Goal: Task Accomplishment & Management: Use online tool/utility

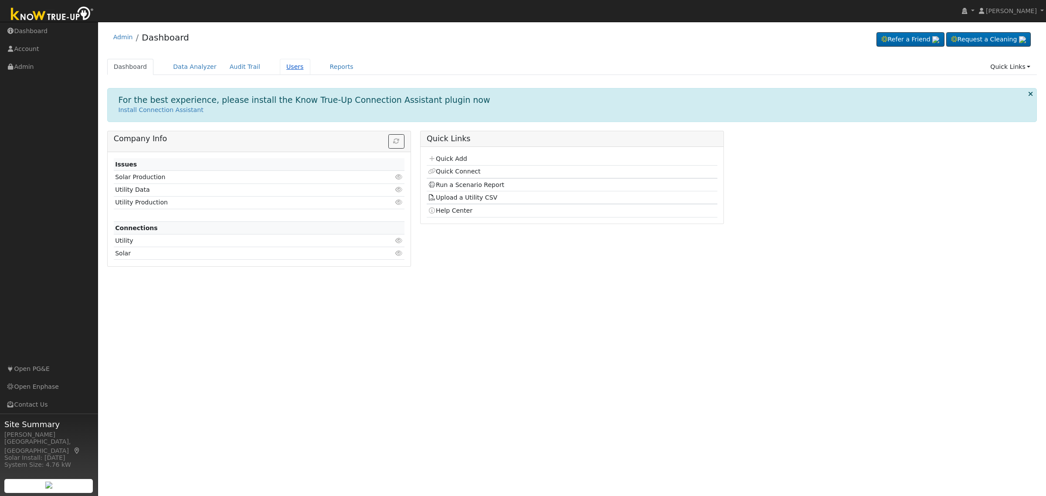
click at [287, 64] on link "Users" at bounding box center [295, 67] width 30 height 16
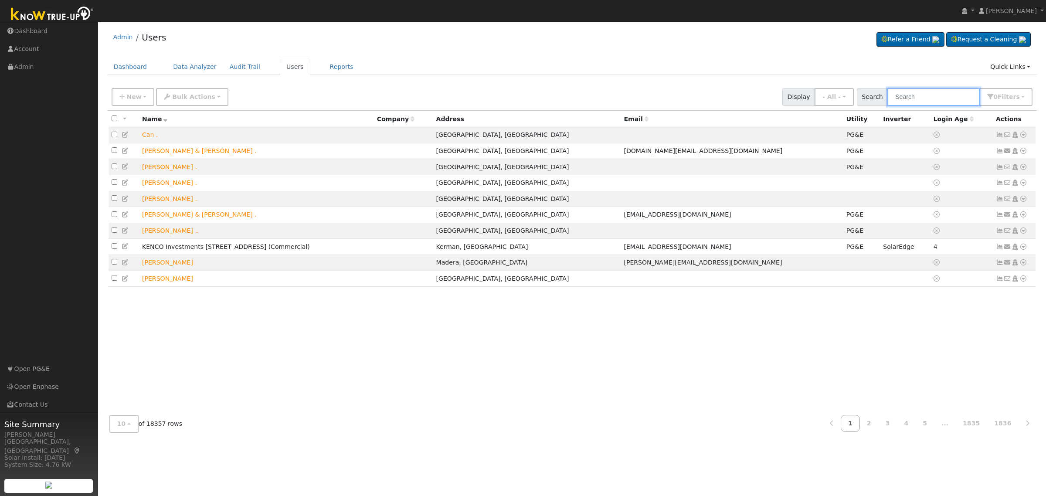
click at [924, 96] on input "text" at bounding box center [933, 97] width 92 height 18
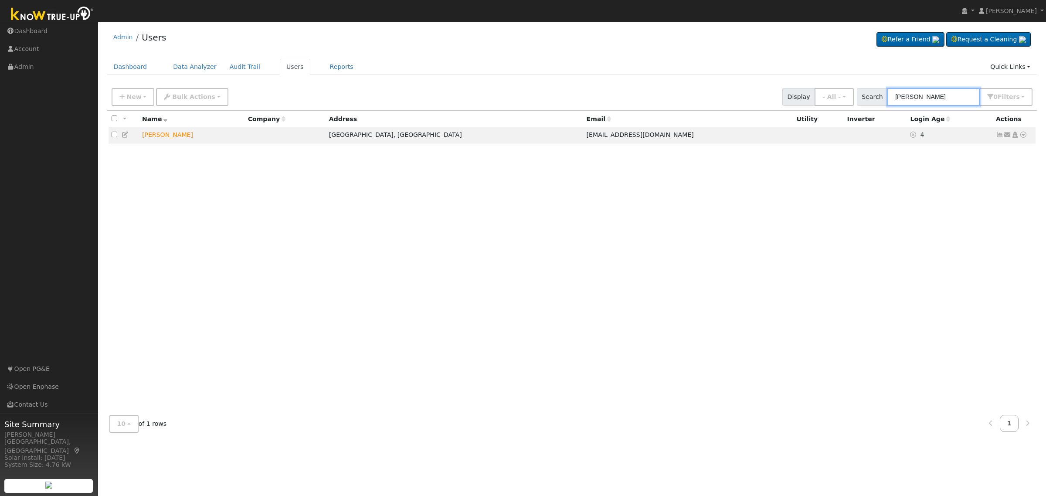
type input "cloutier"
click at [1023, 134] on icon at bounding box center [1023, 135] width 8 height 6
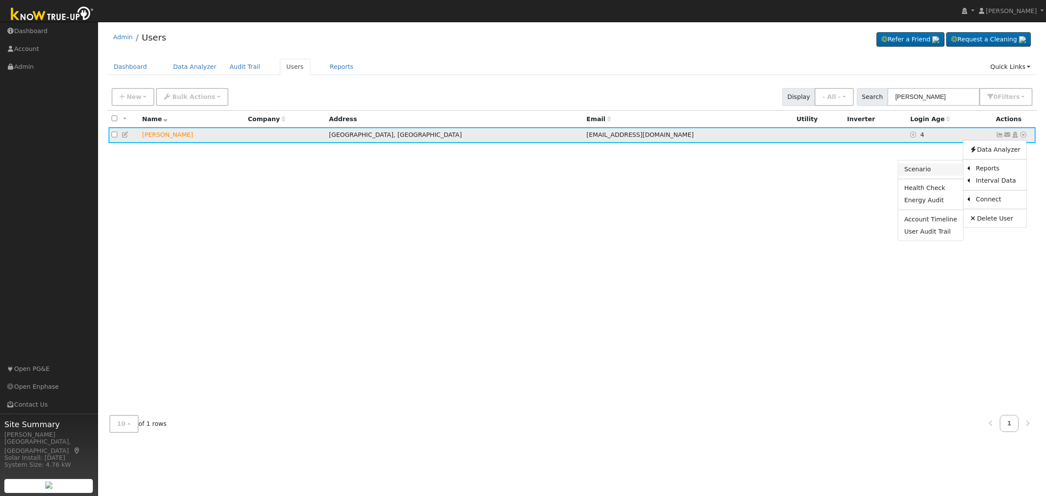
click at [928, 170] on link "Scenario" at bounding box center [930, 169] width 65 height 12
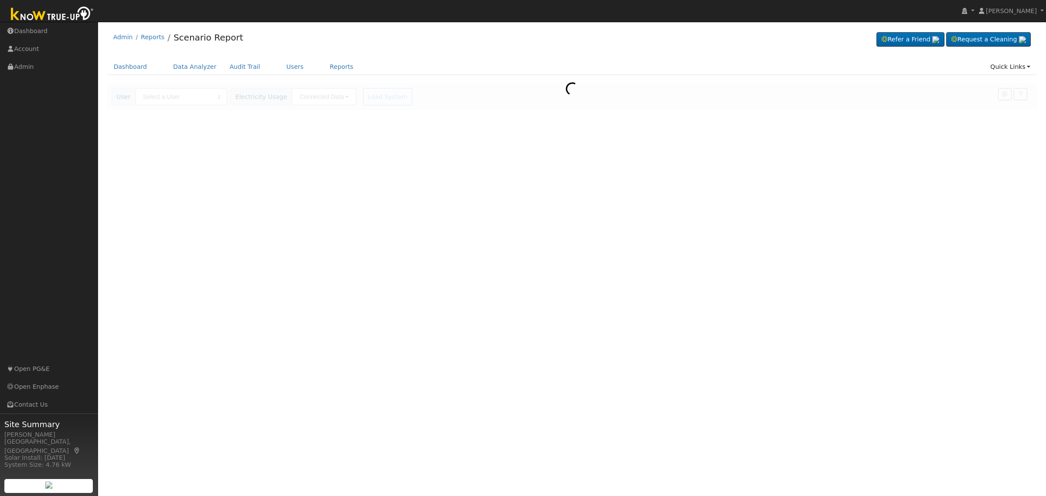
type input "Dan Cloutier"
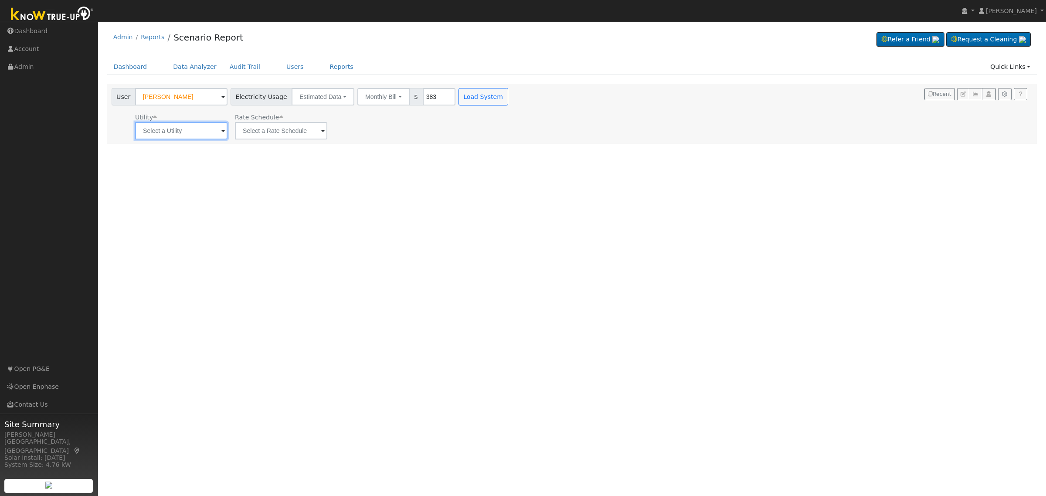
click at [220, 132] on input "text" at bounding box center [181, 130] width 92 height 17
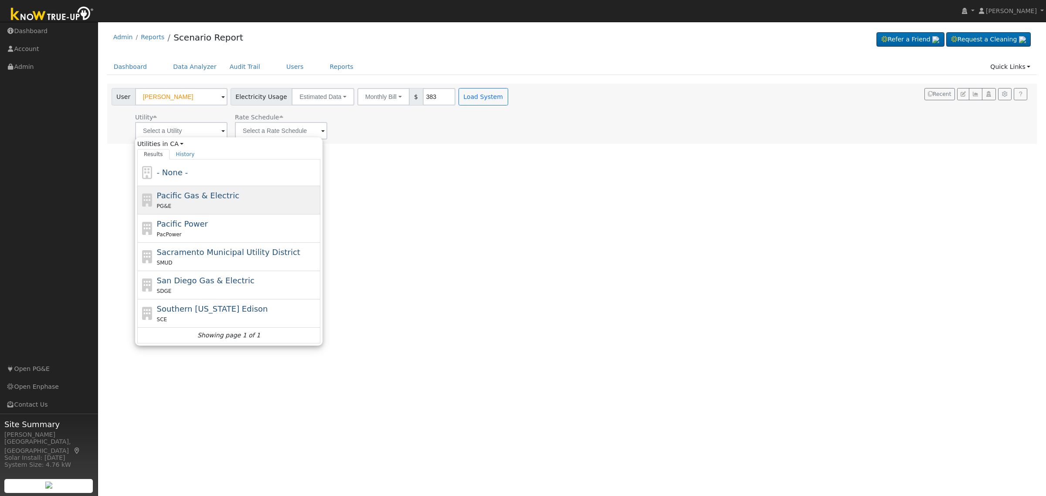
click at [196, 196] on span "Pacific Gas & Electric" at bounding box center [198, 195] width 82 height 9
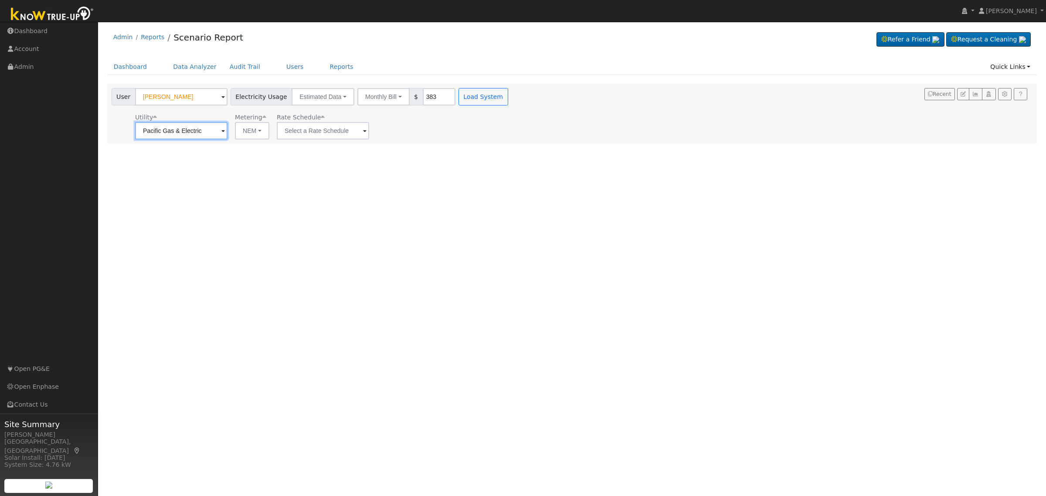
click at [215, 139] on input "Pacific Gas & Electric" at bounding box center [181, 130] width 92 height 17
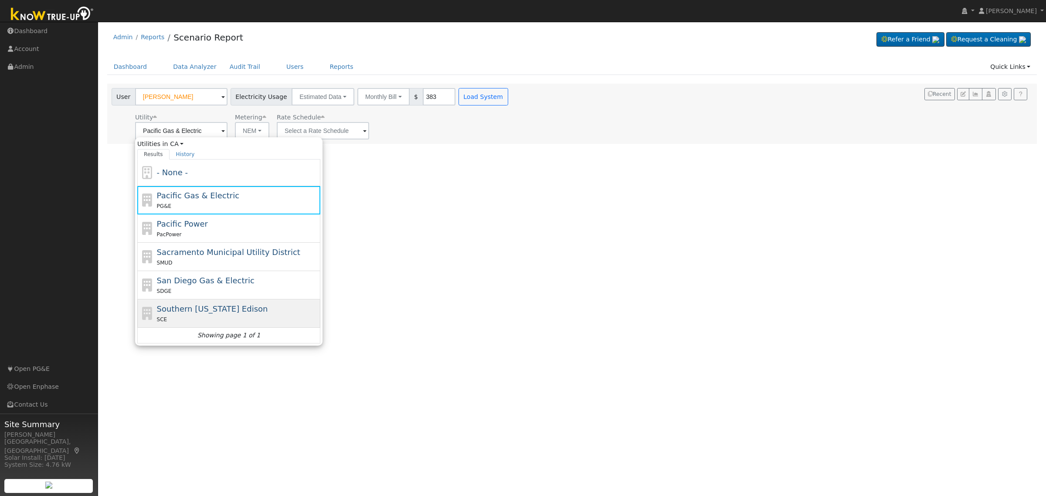
click at [221, 308] on span "Southern California Edison" at bounding box center [212, 308] width 111 height 9
type input "Southern California Edison"
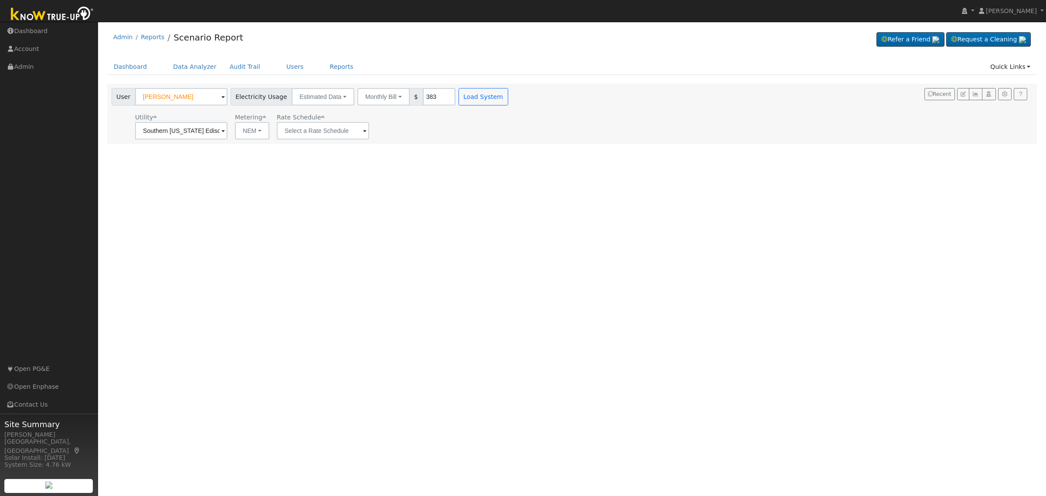
click at [365, 132] on span at bounding box center [364, 131] width 3 height 10
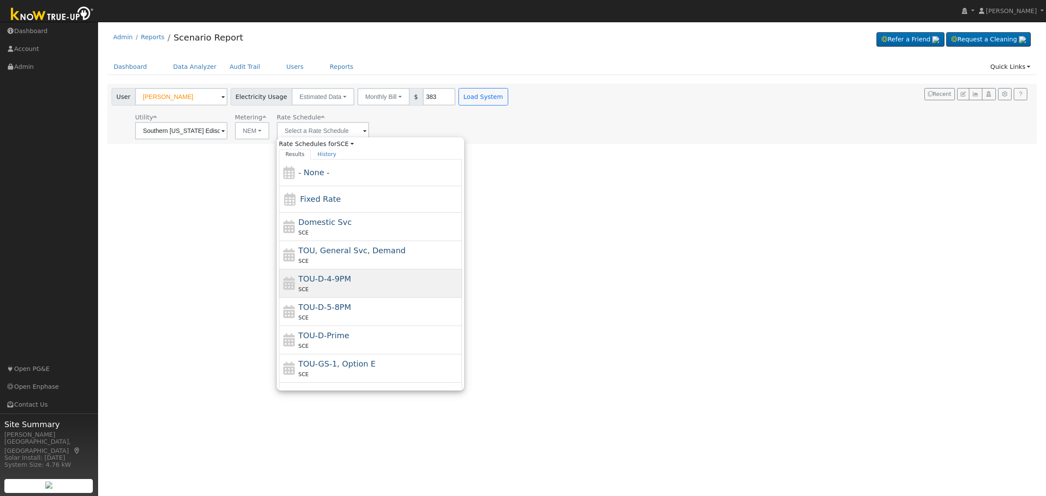
click at [356, 284] on div "TOU-D-4-9PM SCE" at bounding box center [379, 283] width 162 height 21
type input "TOU-D-4-9PM"
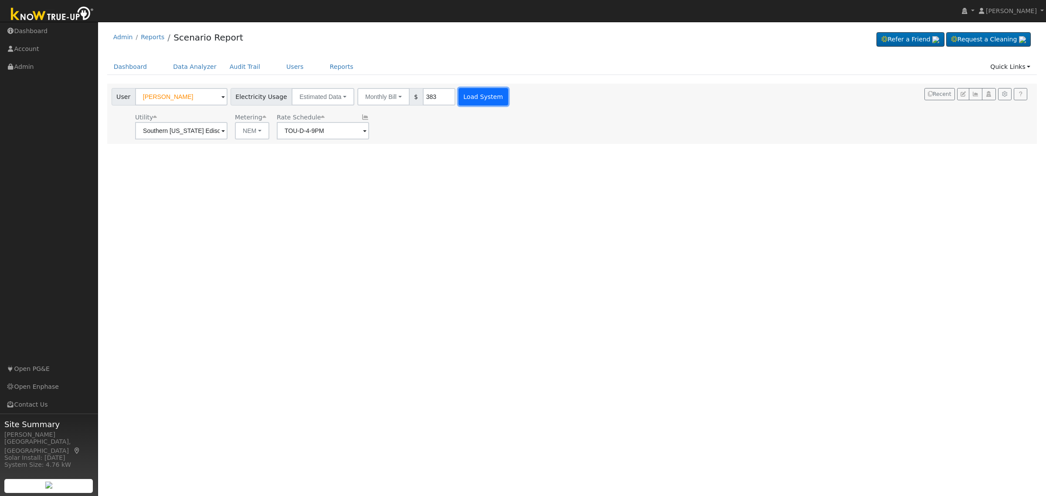
click at [481, 94] on button "Load System" at bounding box center [483, 96] width 50 height 17
click at [0, 0] on div at bounding box center [0, 0] width 0 height 0
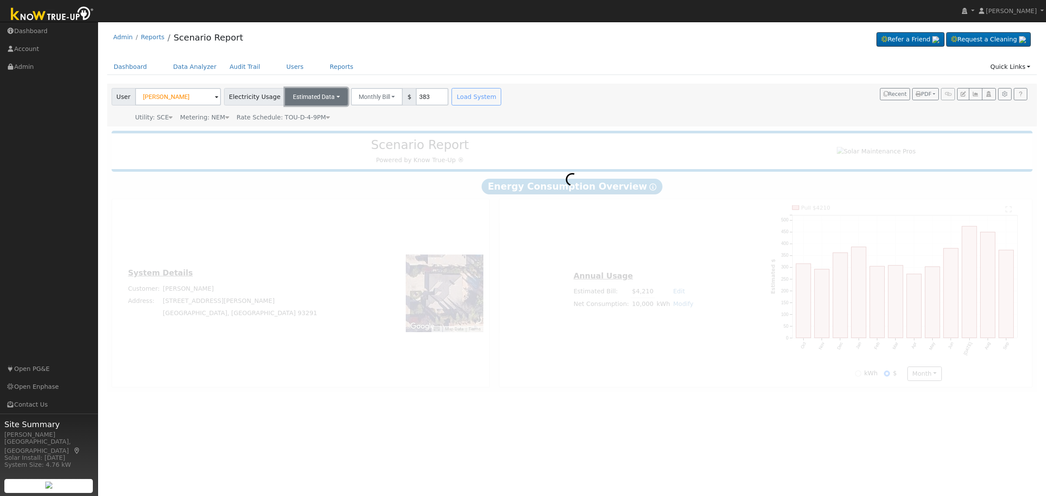
click at [322, 93] on button "Estimated Data" at bounding box center [316, 96] width 63 height 17
click at [366, 94] on button "Monthly Bill" at bounding box center [377, 96] width 52 height 17
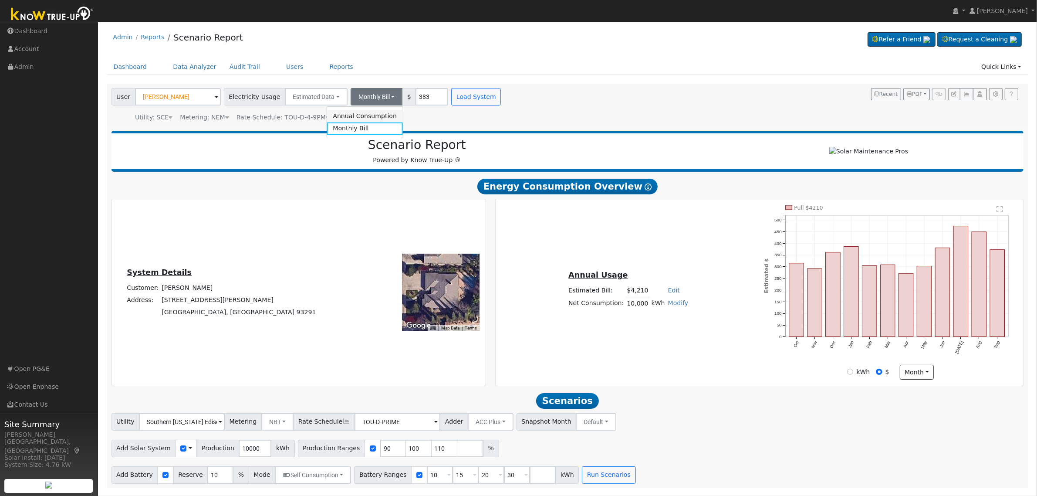
click at [355, 115] on link "Annual Consumption" at bounding box center [365, 116] width 76 height 12
type input "16752"
click at [497, 98] on button "Load System" at bounding box center [512, 96] width 50 height 17
click at [669, 294] on link "Edit" at bounding box center [674, 290] width 12 height 7
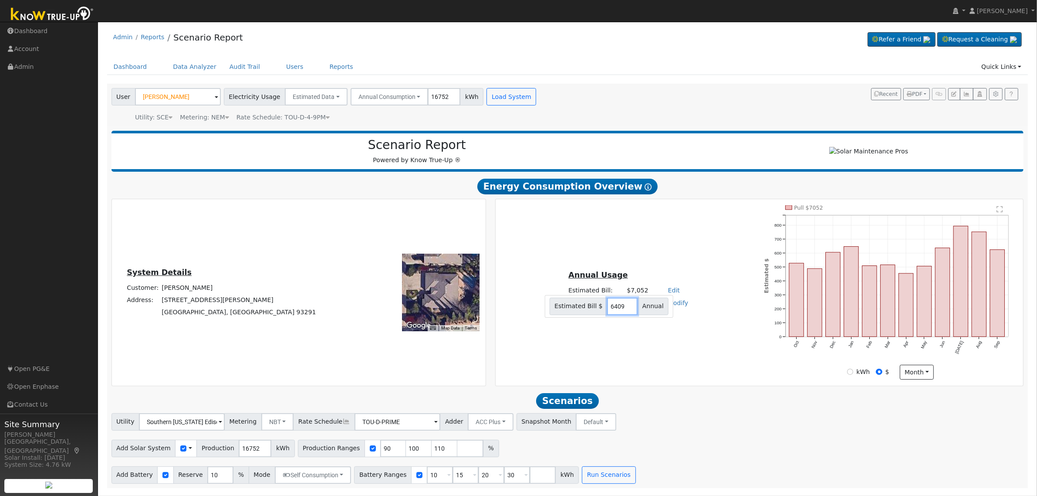
type input "6409"
click at [698, 230] on div "Annual Usage Estimated Bill: $6,409 Edit Estimated Bill $ 6409 Annual Net Consu…" at bounding box center [760, 292] width 525 height 174
click at [380, 449] on input "90" at bounding box center [393, 448] width 26 height 17
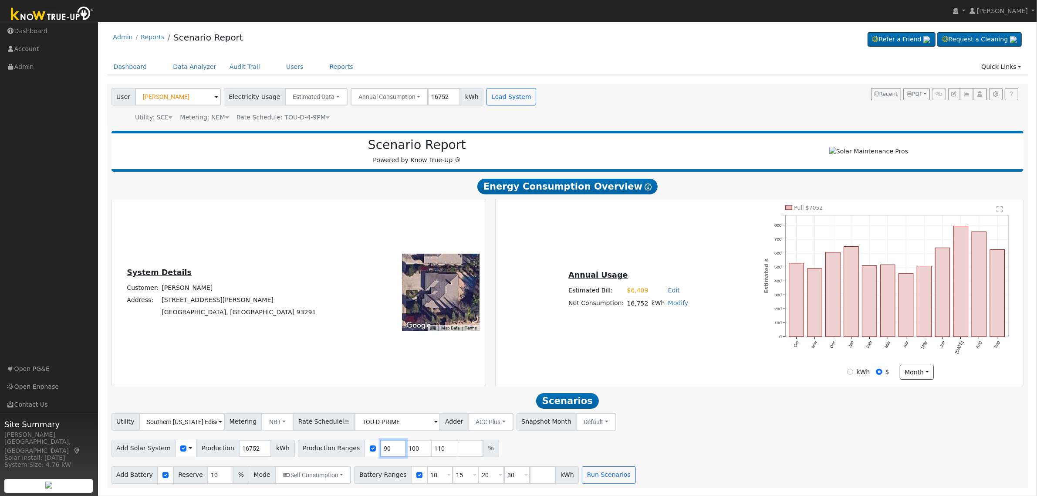
click at [380, 449] on input "90" at bounding box center [393, 448] width 26 height 17
type input "100"
type input "110"
click at [380, 449] on input "10" at bounding box center [393, 448] width 26 height 17
type input "110"
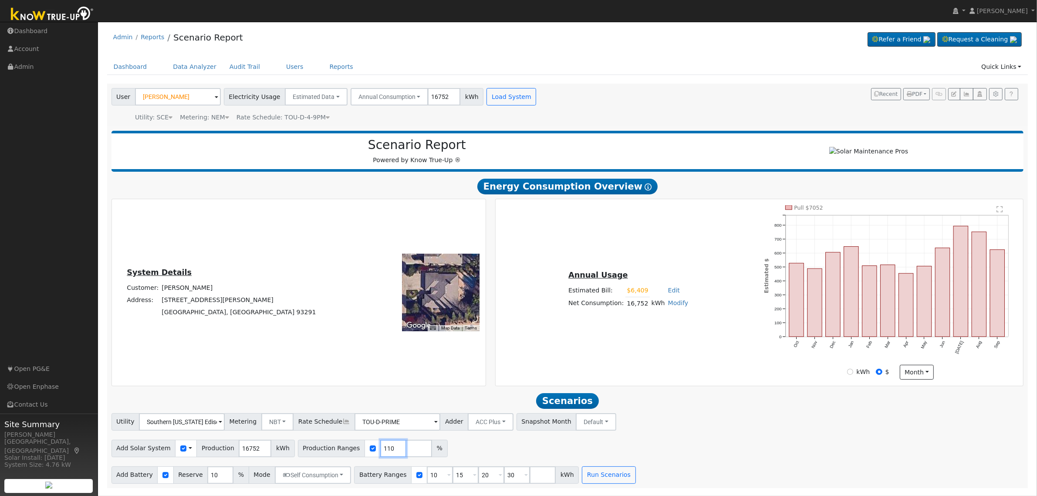
click at [380, 449] on input "110" at bounding box center [393, 448] width 26 height 17
type input "118.1"
click at [427, 476] on input "10" at bounding box center [440, 474] width 26 height 17
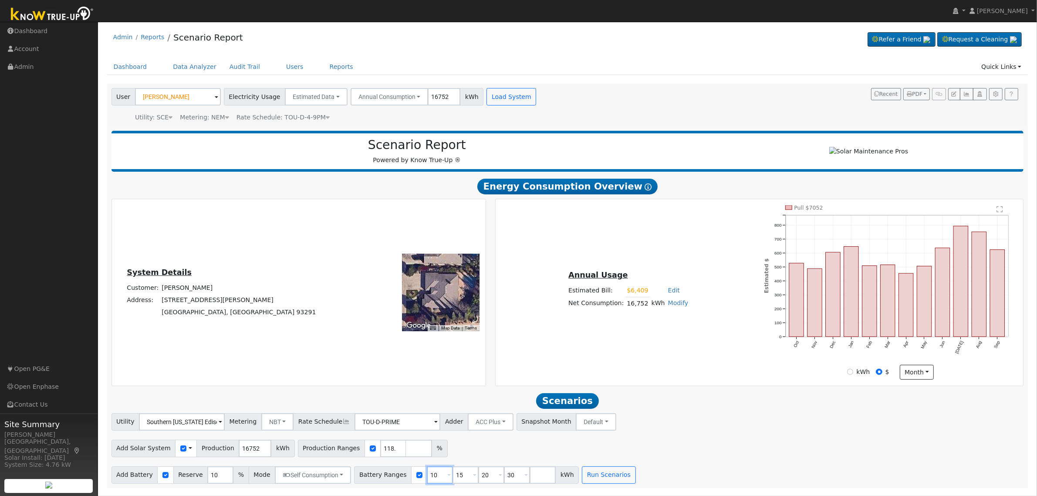
click at [427, 476] on input "10" at bounding box center [440, 474] width 26 height 17
type input "15"
type input "20"
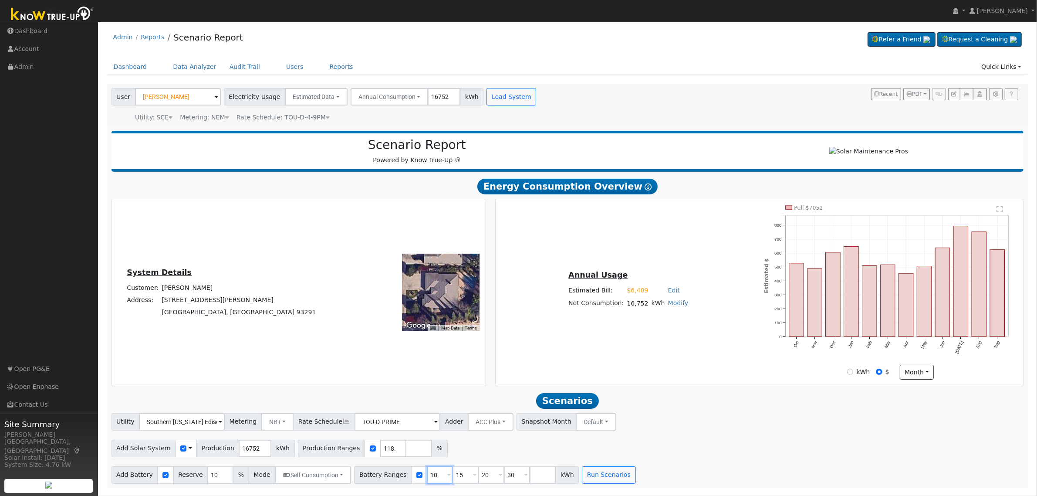
type input "30"
click at [427, 476] on input "15" at bounding box center [440, 474] width 26 height 17
type input "20"
type input "30"
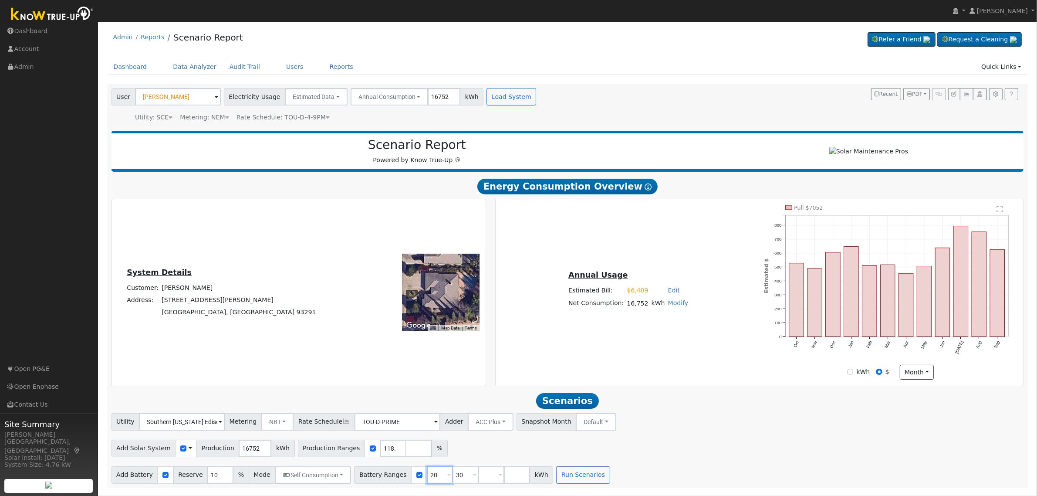
click at [427, 476] on input "20" at bounding box center [440, 474] width 26 height 17
type input "30"
click at [427, 476] on input "30" at bounding box center [440, 474] width 26 height 17
click at [427, 476] on input "number" at bounding box center [440, 474] width 26 height 17
type input "10"
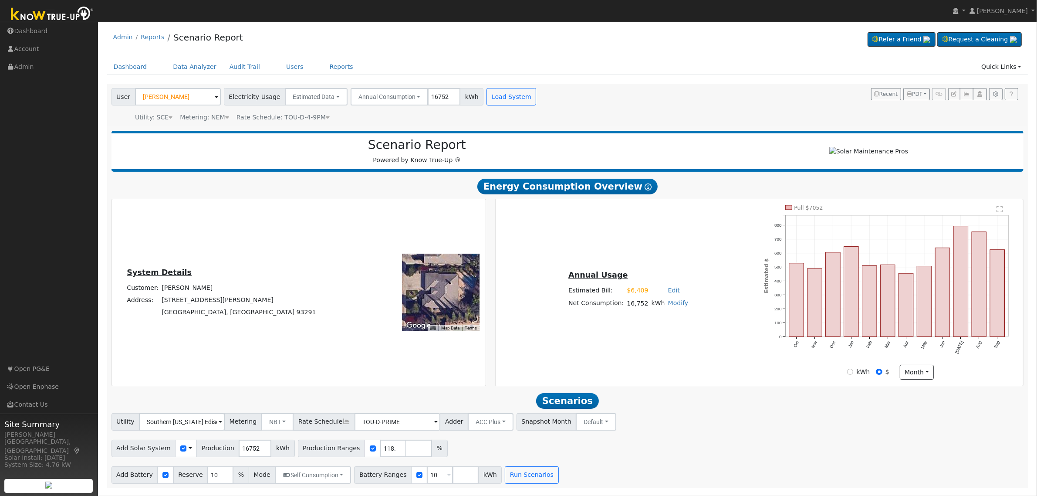
drag, startPoint x: 469, startPoint y: 452, endPoint x: 454, endPoint y: 465, distance: 19.8
click at [467, 452] on div "Add Solar System Use CSV Data Production 16752 kWh Production Ranges 118.1 %" at bounding box center [568, 447] width 916 height 20
click at [427, 478] on input "10" at bounding box center [440, 474] width 26 height 17
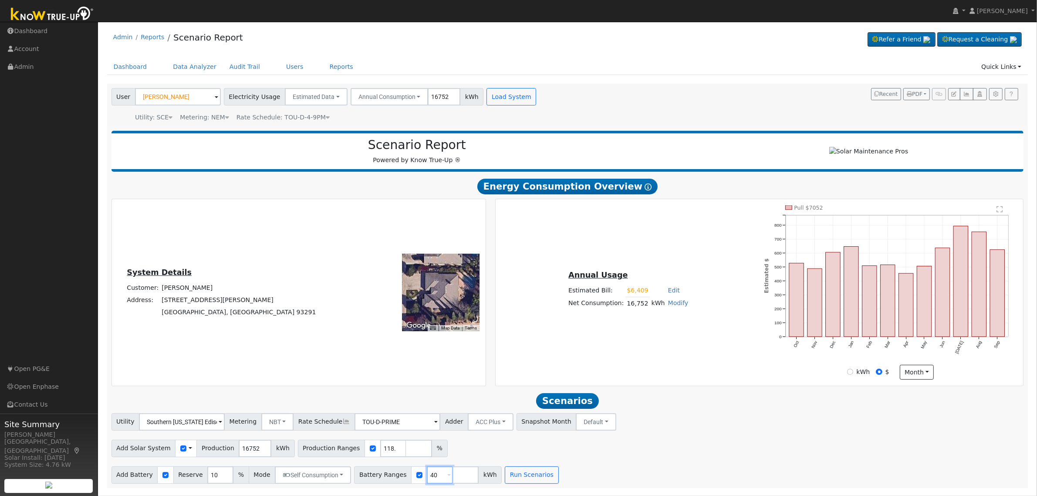
type input "40"
click at [207, 473] on input "10" at bounding box center [220, 474] width 26 height 17
type input "20"
click at [656, 454] on div "Add Solar System Use CSV Data Production 16752 kWh Production Ranges 118.1 %" at bounding box center [568, 447] width 916 height 20
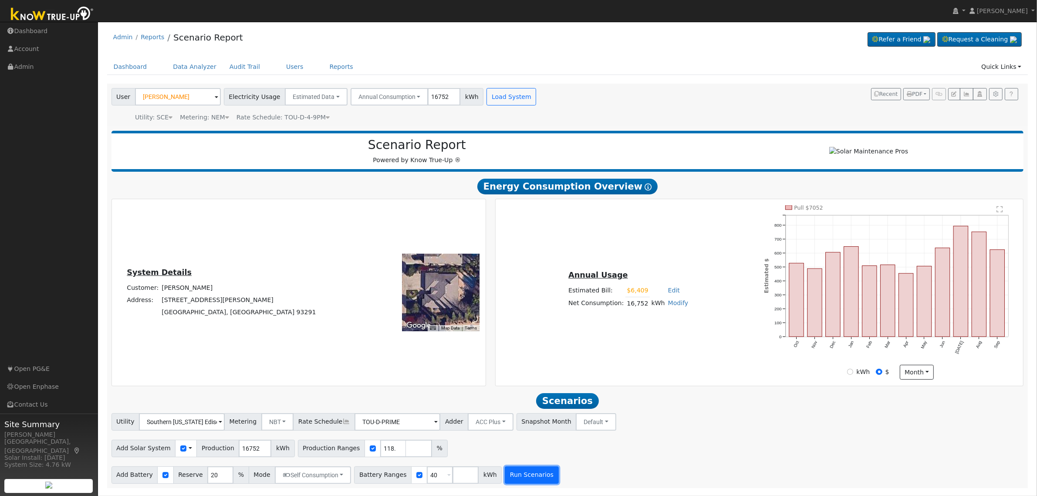
click at [512, 481] on button "Run Scenarios" at bounding box center [532, 474] width 54 height 17
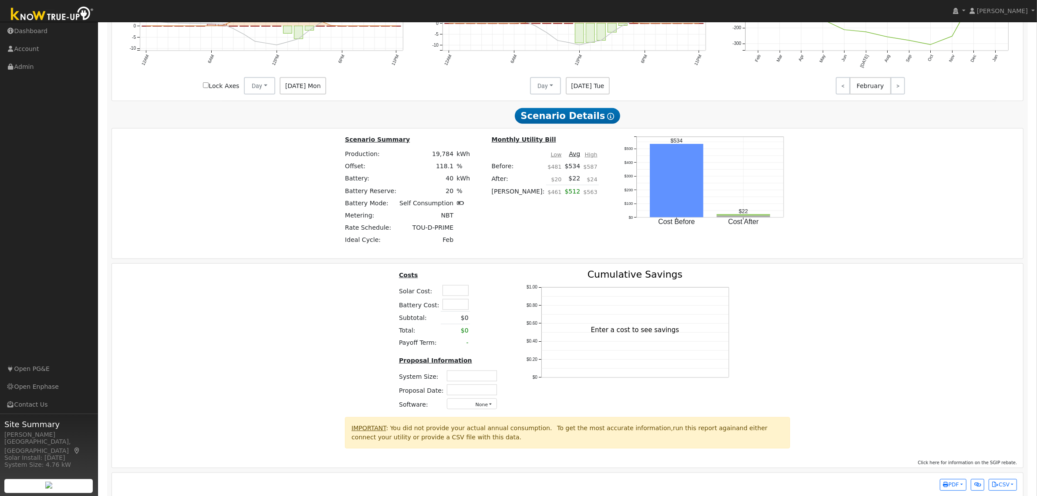
scroll to position [692, 0]
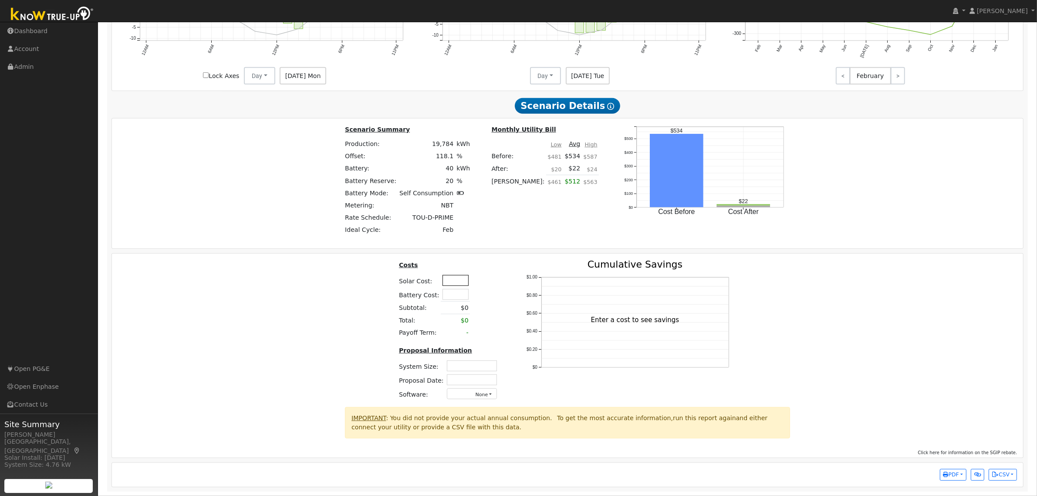
click at [448, 275] on input "text" at bounding box center [456, 280] width 26 height 11
click at [448, 275] on input "57500" at bounding box center [456, 280] width 26 height 11
type input "$87,500"
click at [327, 300] on div "Costs Solar Cost: $87,500 Battery Cost: Subtotal: $0 Total: $0 Payoff Term: - P…" at bounding box center [568, 333] width 918 height 147
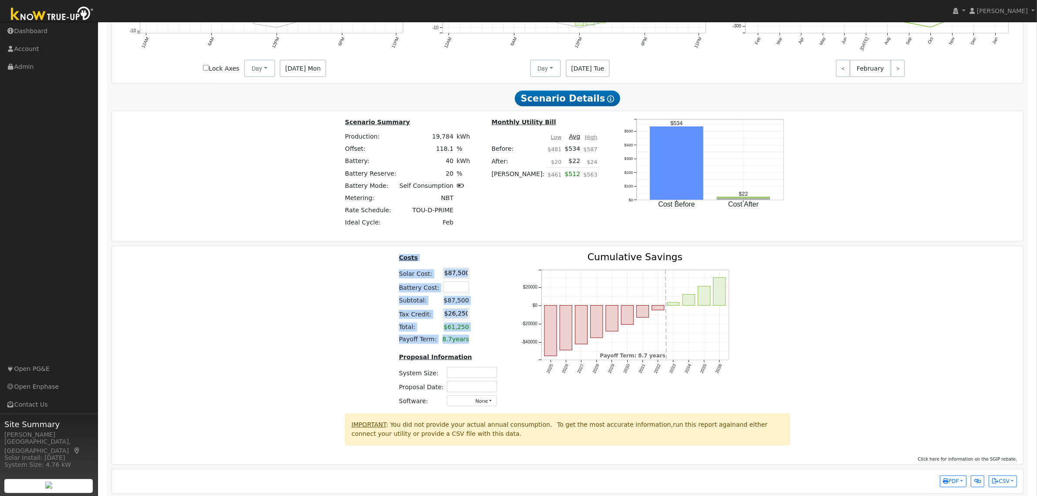
drag, startPoint x: 402, startPoint y: 263, endPoint x: 476, endPoint y: 348, distance: 112.4
click at [476, 345] on table "Costs Solar Cost: $87,500 Battery Cost: Subtotal: $87,500 Tax Credit: $26,250 T…" at bounding box center [450, 298] width 104 height 93
copy table "Costs Solar Cost: Battery Cost: Subtotal: $87,500 Tax Credit: Total: $61,250 Pa…"
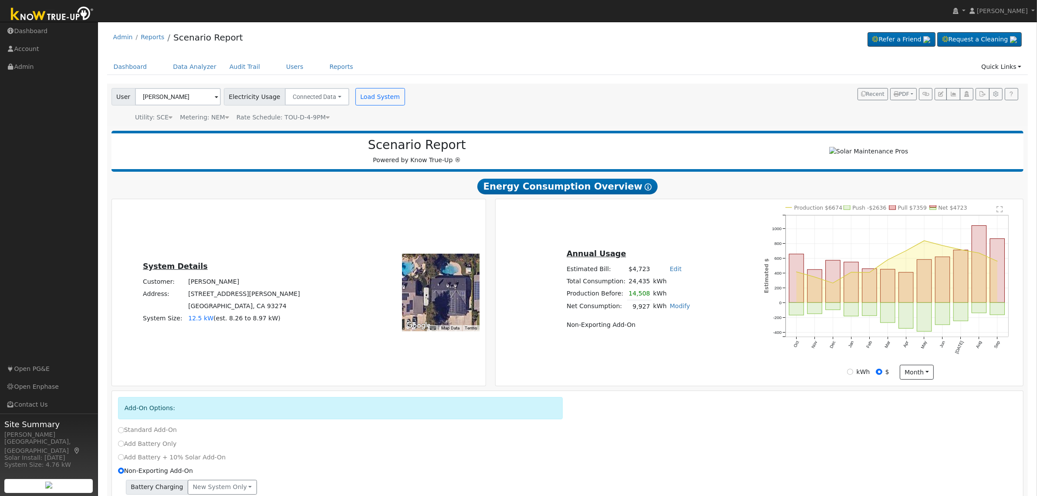
click at [310, 114] on span "Rate Schedule: TOU-D-4-9PM" at bounding box center [283, 117] width 93 height 7
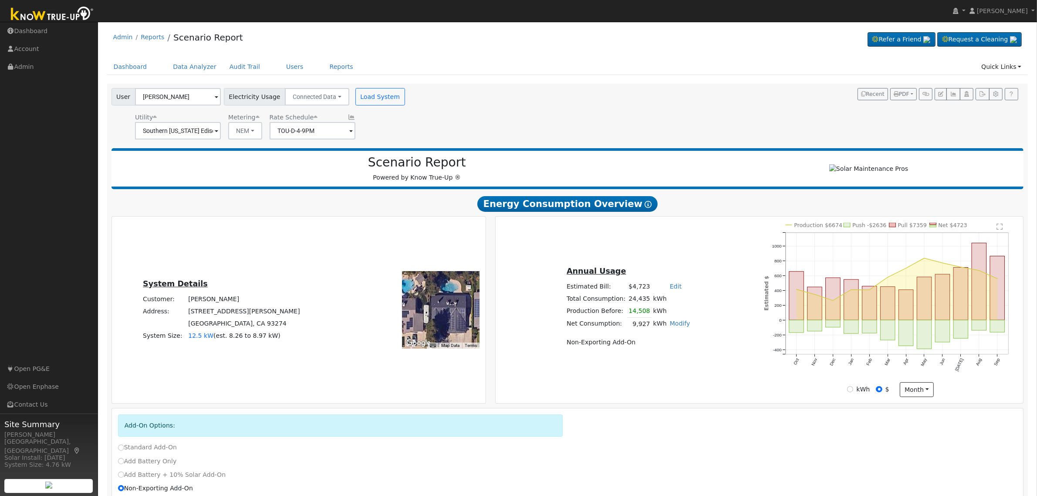
click at [638, 109] on div "User Robert Toste Account Default Account Default Account 230 Mitchell Avenue, …" at bounding box center [566, 112] width 913 height 54
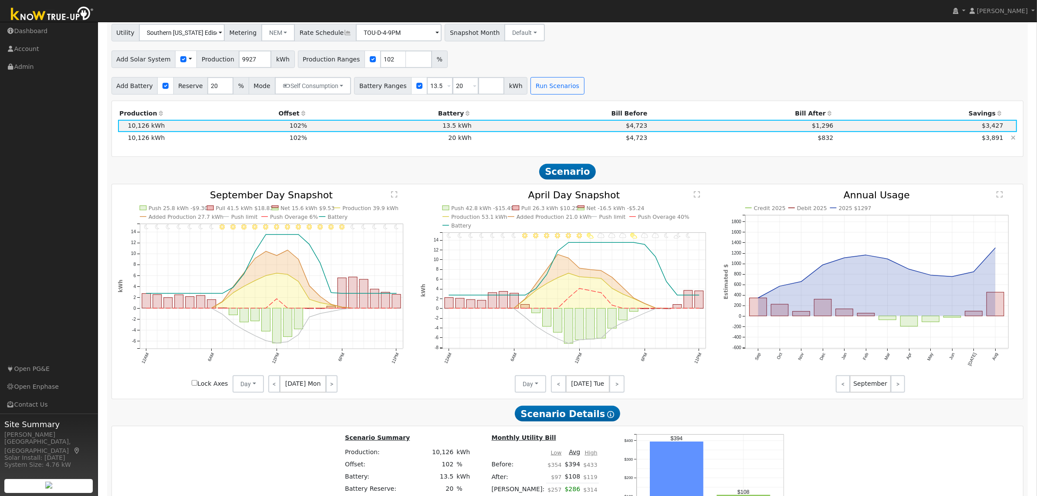
scroll to position [430, 0]
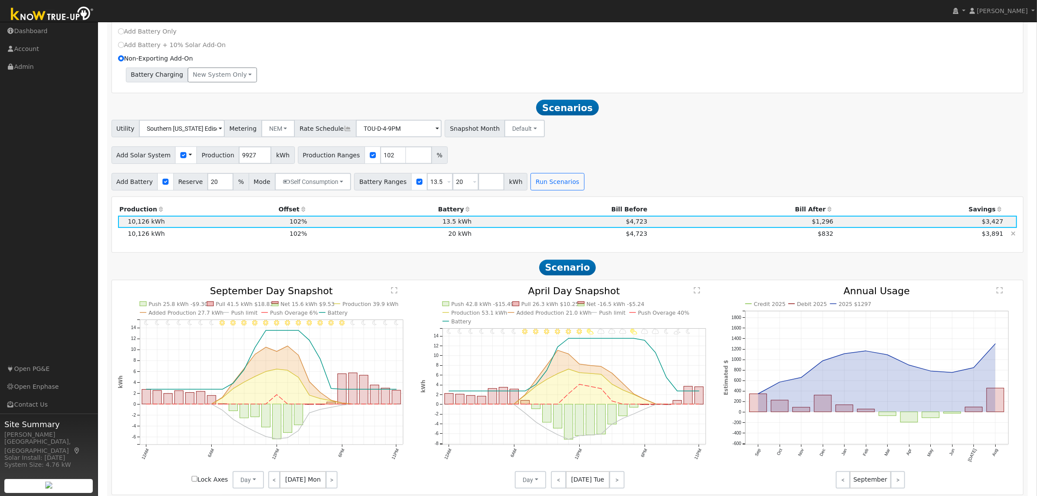
click at [505, 237] on td "$4,723" at bounding box center [561, 234] width 176 height 12
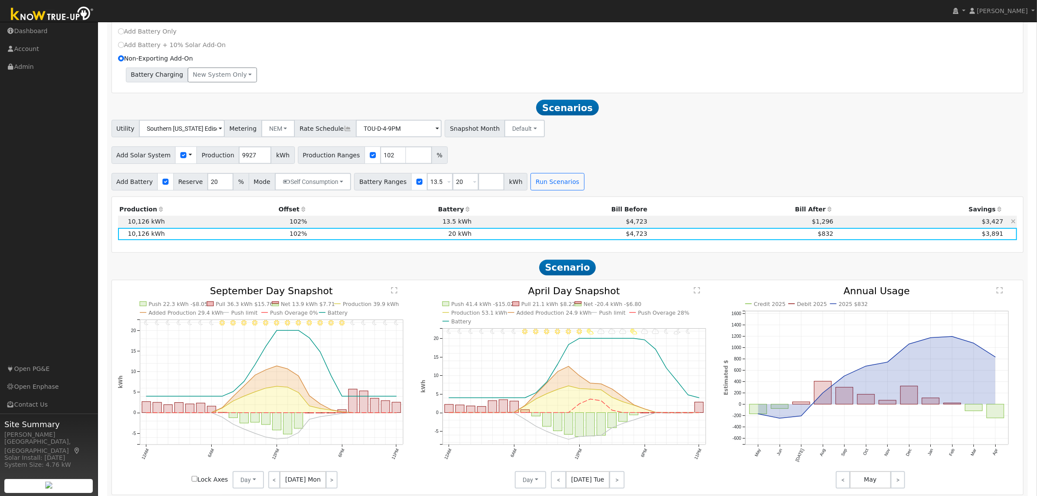
click at [232, 221] on td "102%" at bounding box center [237, 222] width 142 height 12
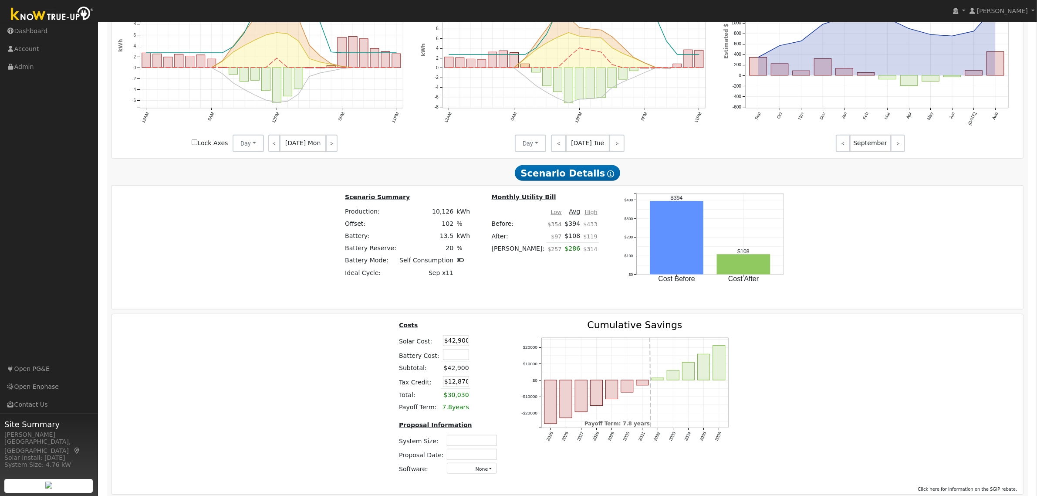
scroll to position [811, 0]
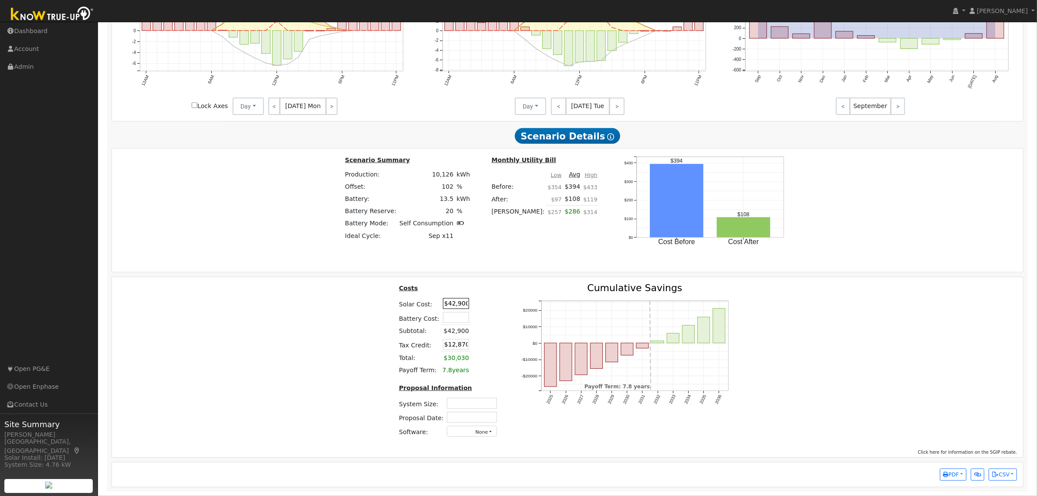
click at [459, 303] on input "$42,900" at bounding box center [456, 303] width 26 height 11
type input "$27,400"
type input "$8,220"
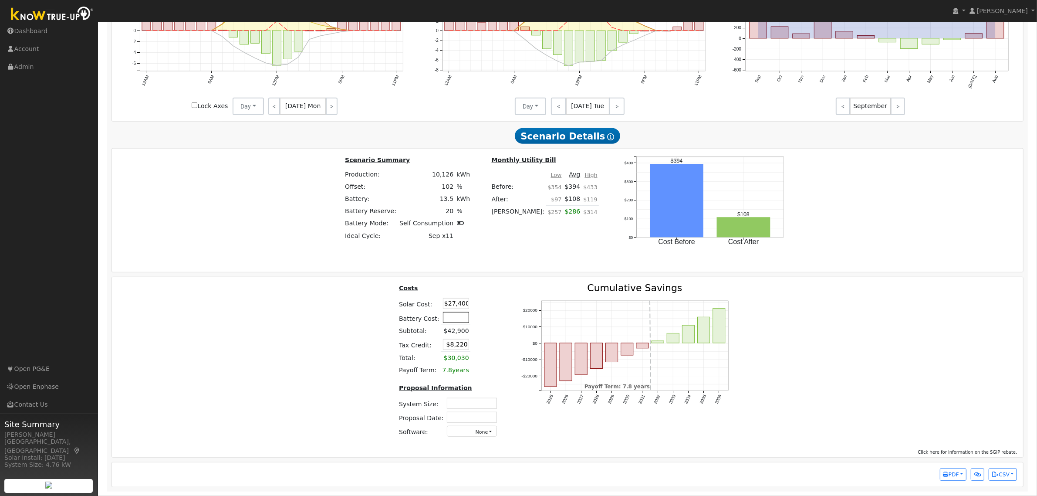
click at [451, 315] on input "text" at bounding box center [456, 317] width 26 height 11
type input "$10,000"
type input "$11,220"
click at [481, 305] on td at bounding box center [478, 304] width 15 height 14
click at [460, 304] on input "$27,400" at bounding box center [456, 303] width 26 height 11
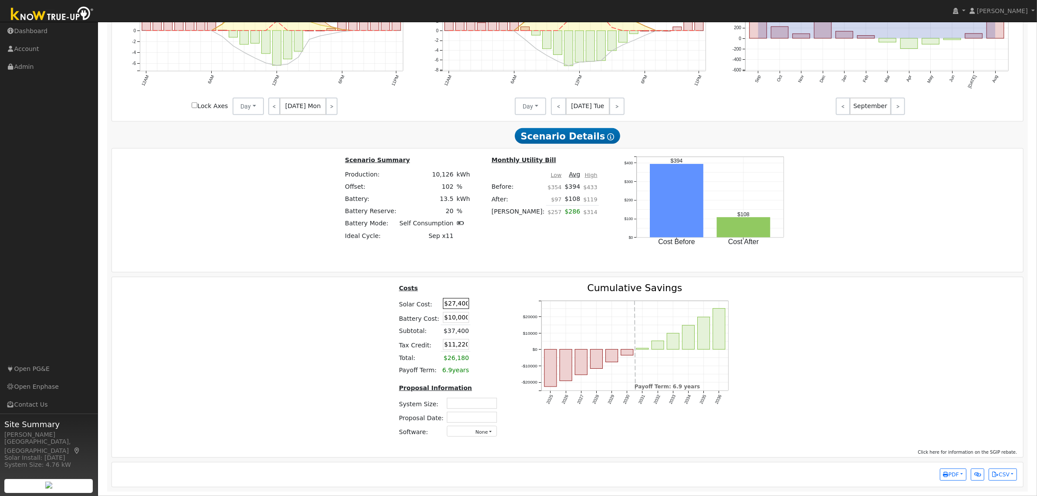
click at [460, 304] on input "$27,400" at bounding box center [456, 303] width 26 height 11
click at [460, 302] on input "text" at bounding box center [456, 303] width 26 height 11
type input "$3,000"
click at [454, 314] on input "$10,000" at bounding box center [456, 317] width 26 height 11
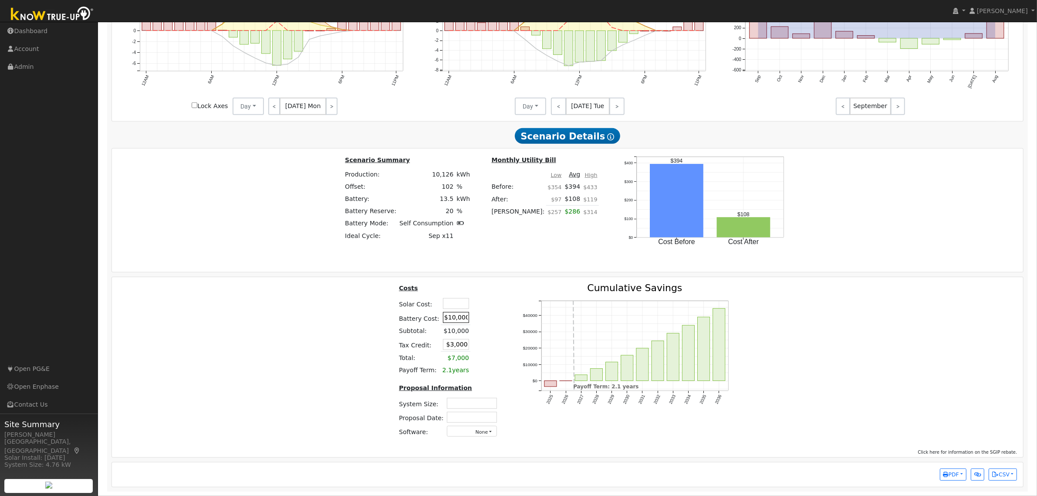
click at [454, 314] on input "$10,000" at bounding box center [456, 317] width 26 height 11
click at [475, 303] on td at bounding box center [478, 304] width 15 height 14
click at [460, 301] on input "text" at bounding box center [456, 303] width 26 height 11
type input "$27,900"
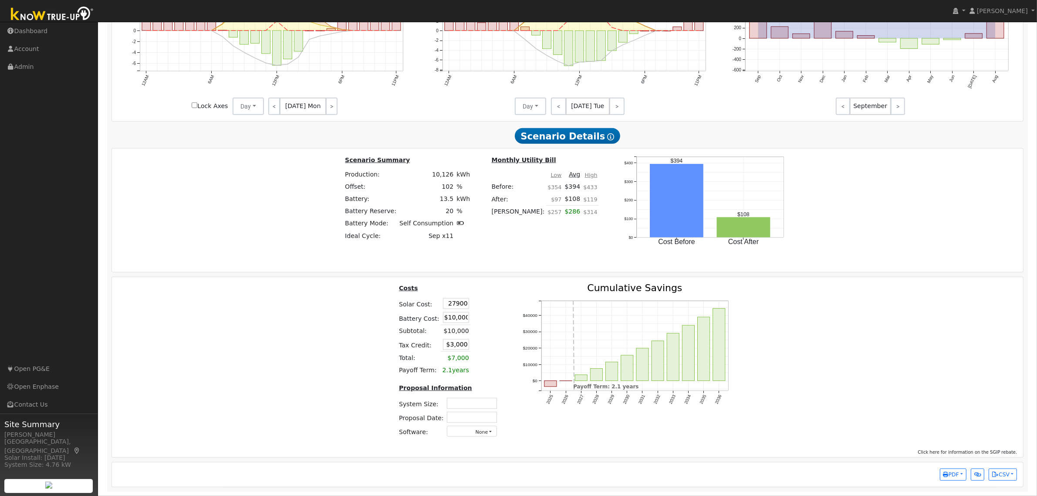
type input "$11,370"
click at [486, 293] on th at bounding box center [493, 290] width 15 height 14
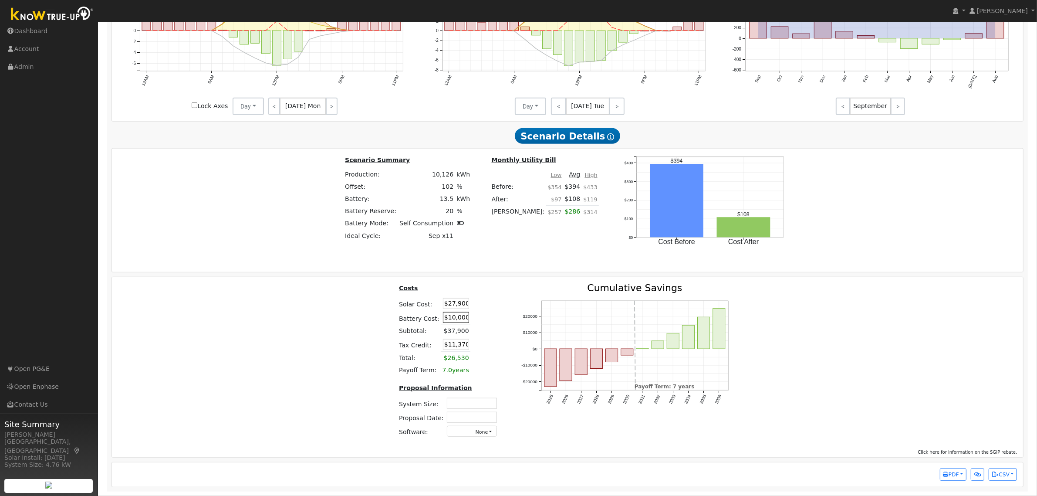
click at [458, 318] on input "$10,000" at bounding box center [456, 317] width 26 height 11
type input "$15,000"
type input "$12,870"
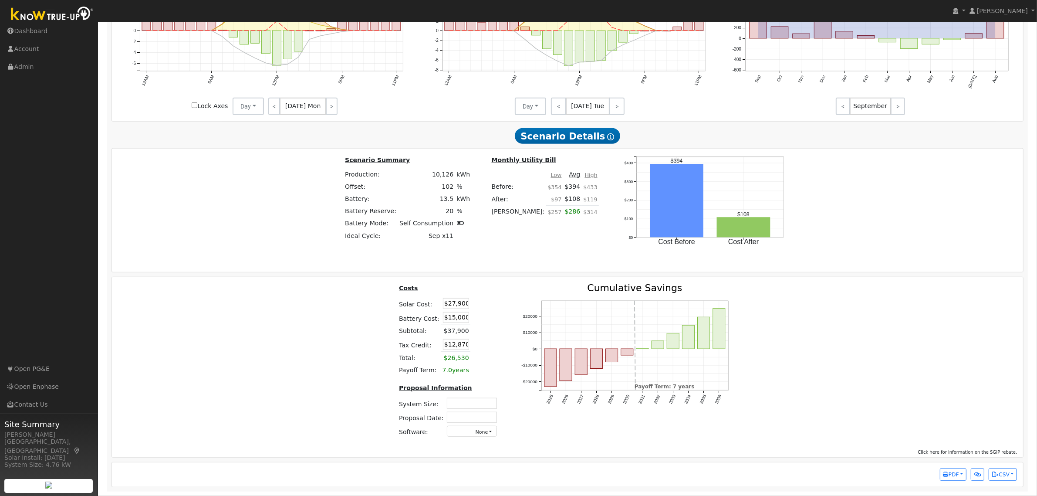
click at [498, 312] on table "Costs Solar Cost: $27,900 Battery Cost: $15,000 Subtotal: $37,900 Tax Credit: $…" at bounding box center [450, 329] width 104 height 93
click at [465, 404] on input "text" at bounding box center [472, 403] width 50 height 11
type input "8.20"
click at [467, 413] on input "text" at bounding box center [472, 417] width 50 height 11
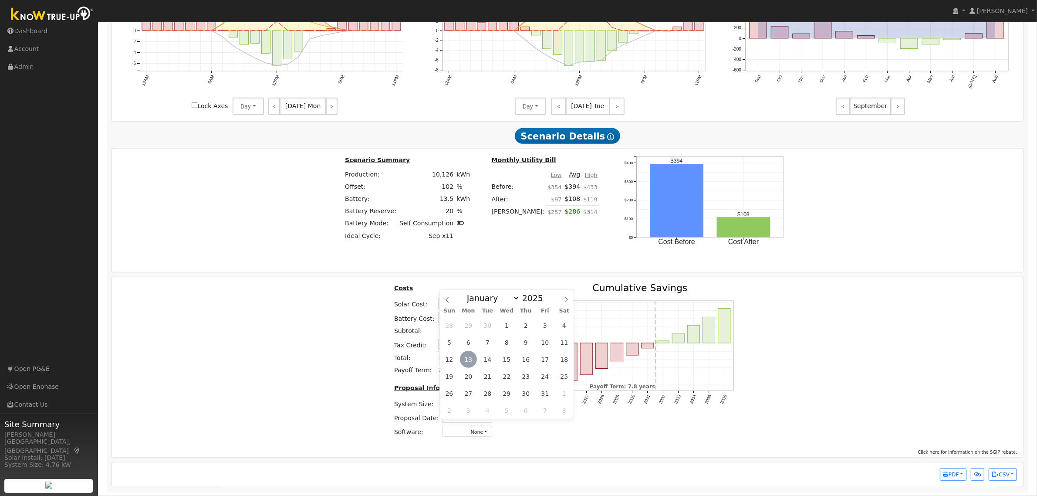
click at [465, 351] on span "13" at bounding box center [468, 359] width 17 height 17
type input "[DATE]"
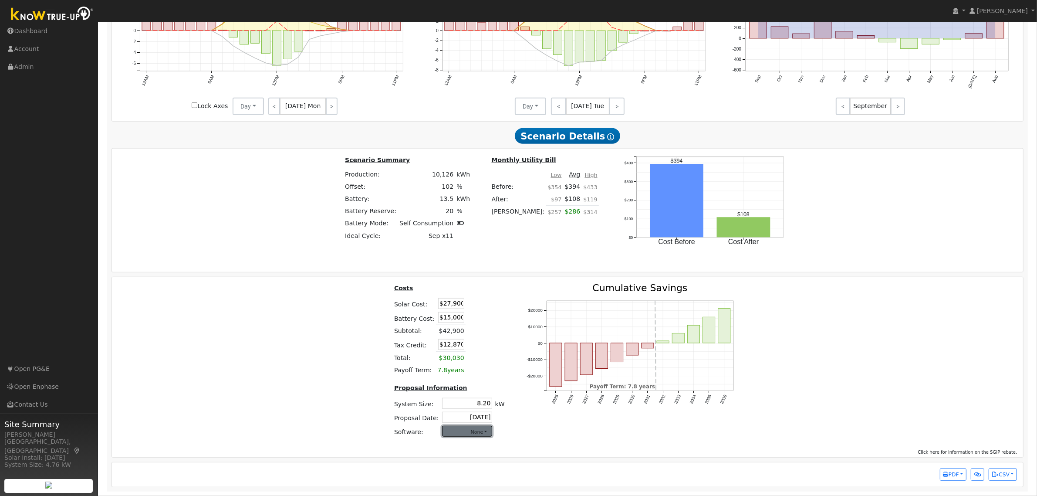
click at [475, 429] on button "None" at bounding box center [467, 431] width 50 height 11
click at [461, 354] on link "Aurora" at bounding box center [458, 354] width 62 height 12
click at [939, 356] on div "Costs Solar Cost: $27,900 Battery Cost: $15,000 Subtotal: $42,900 Tax Credit: $…" at bounding box center [568, 363] width 918 height 161
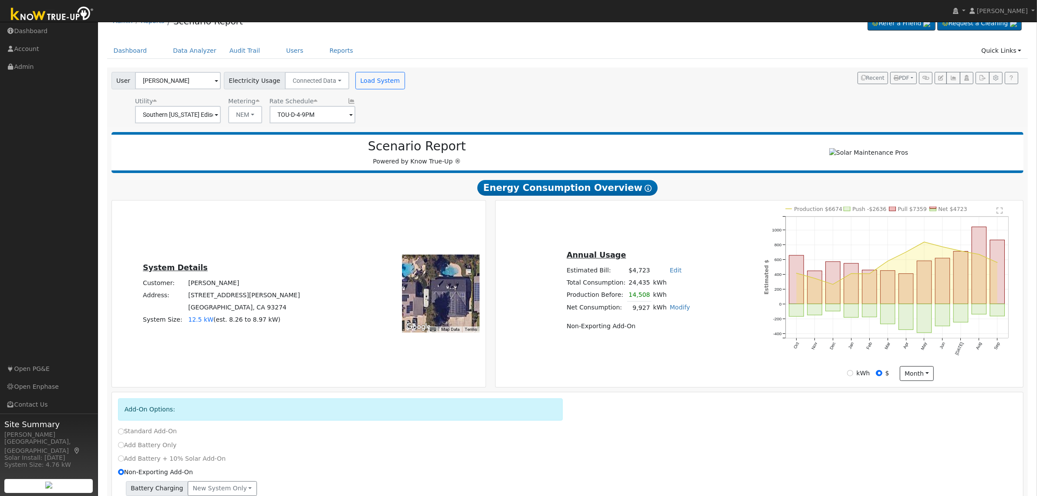
scroll to position [0, 0]
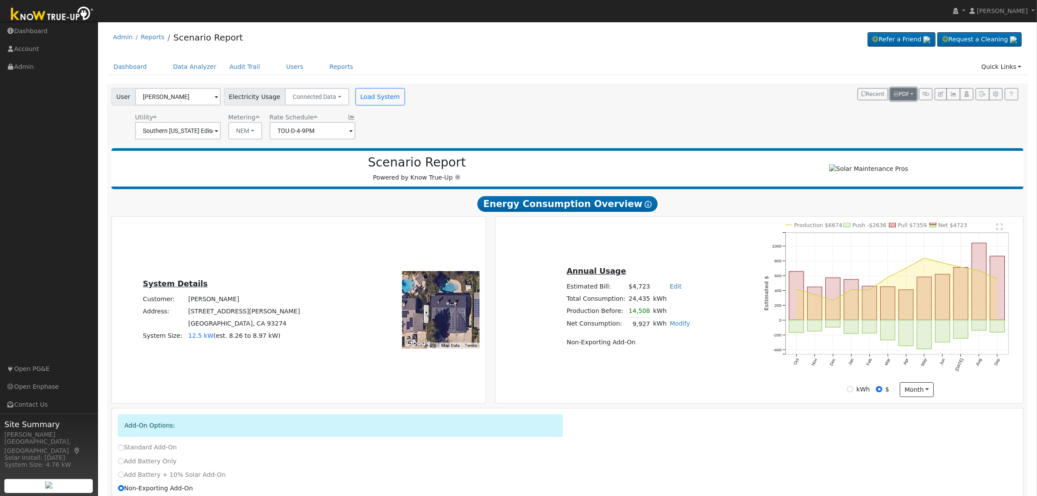
click at [904, 90] on button "PDF" at bounding box center [904, 94] width 27 height 12
click at [868, 149] on link "Both" at bounding box center [880, 149] width 71 height 12
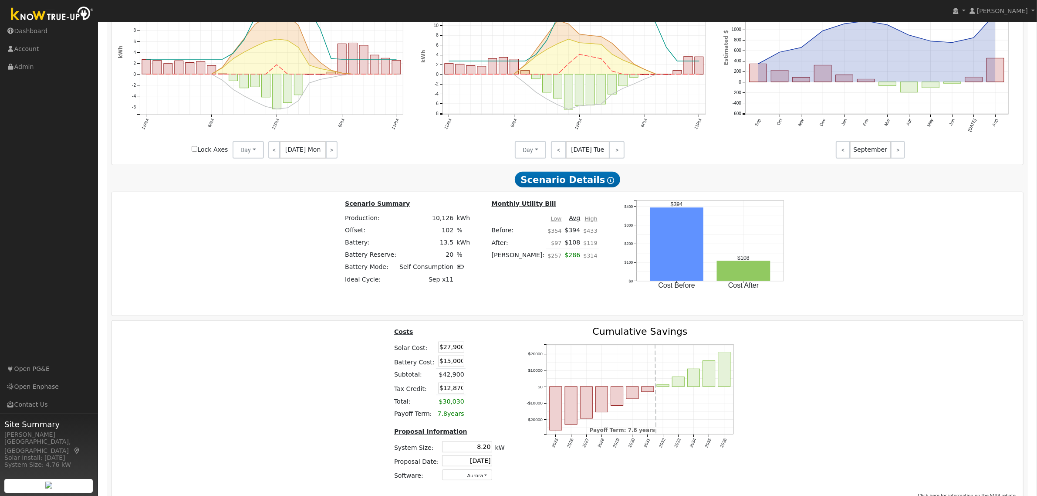
scroll to position [811, 0]
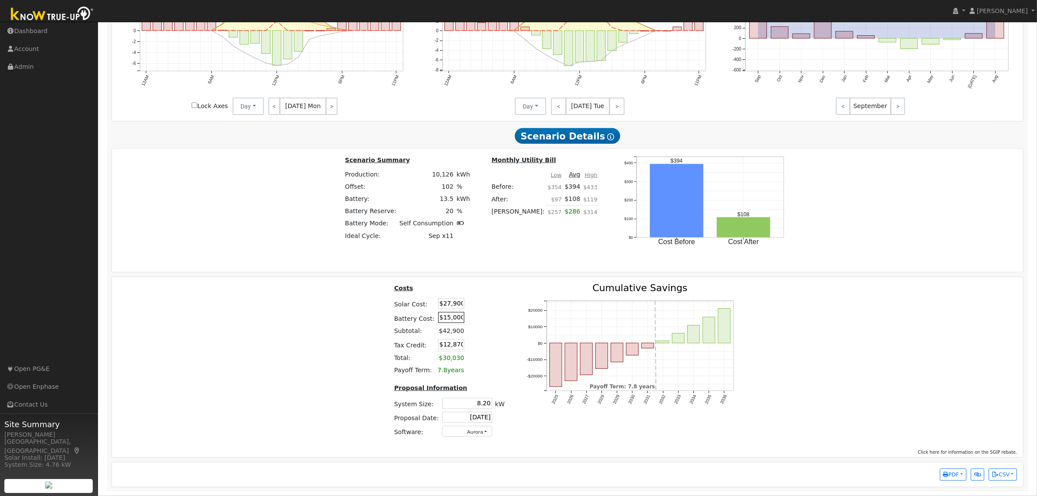
click at [454, 316] on input "$15,000" at bounding box center [451, 317] width 26 height 11
type input "$25,000"
type input "$15,870"
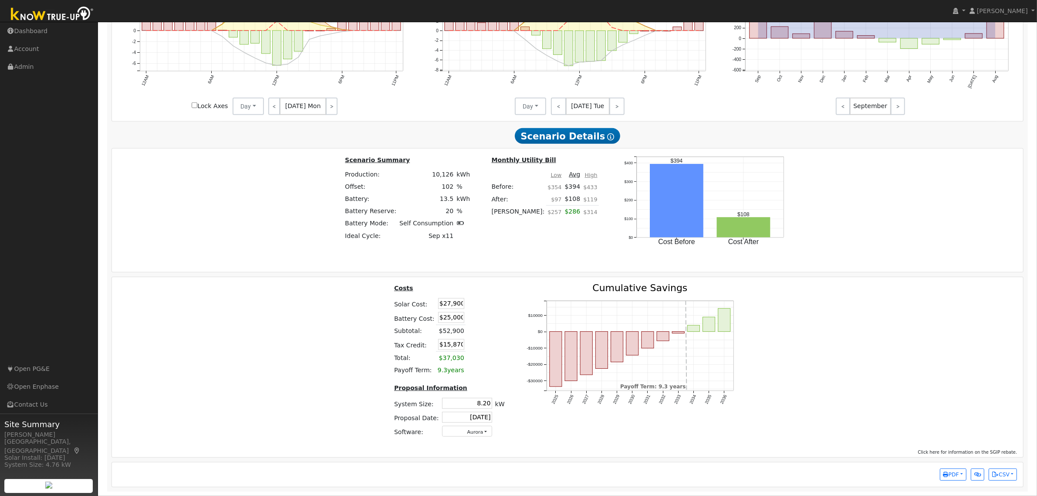
click at [469, 305] on td at bounding box center [476, 304] width 20 height 14
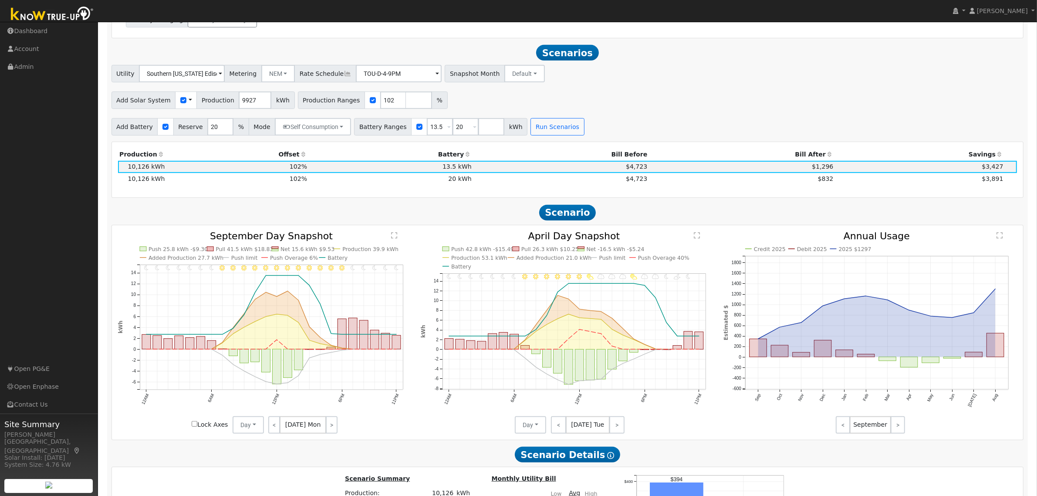
scroll to position [484, 0]
click at [481, 185] on td "$4,723" at bounding box center [561, 179] width 176 height 12
type input "$42,900"
type input "$12,870"
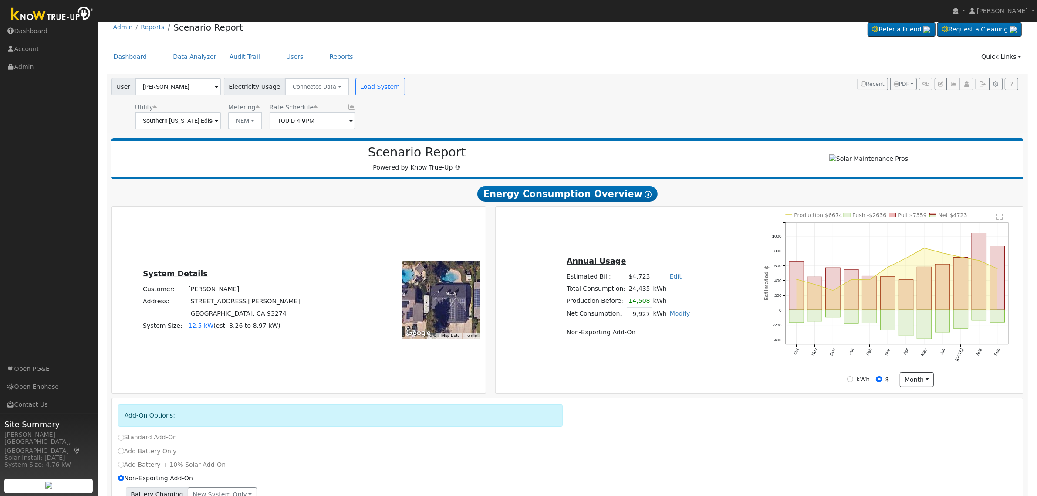
scroll to position [0, 0]
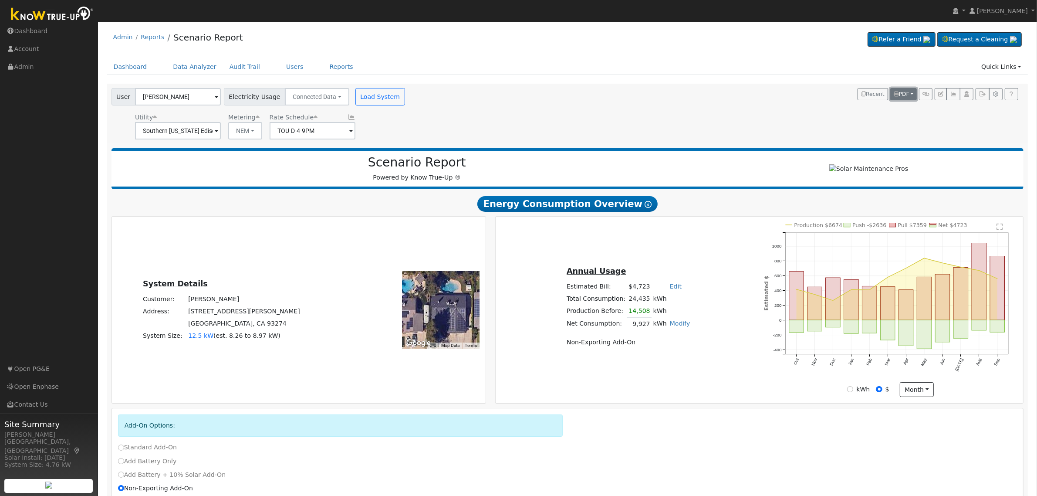
click at [901, 92] on span "PDF" at bounding box center [902, 94] width 16 height 6
click at [878, 151] on link "Both" at bounding box center [880, 149] width 71 height 12
